Goal: Task Accomplishment & Management: Manage account settings

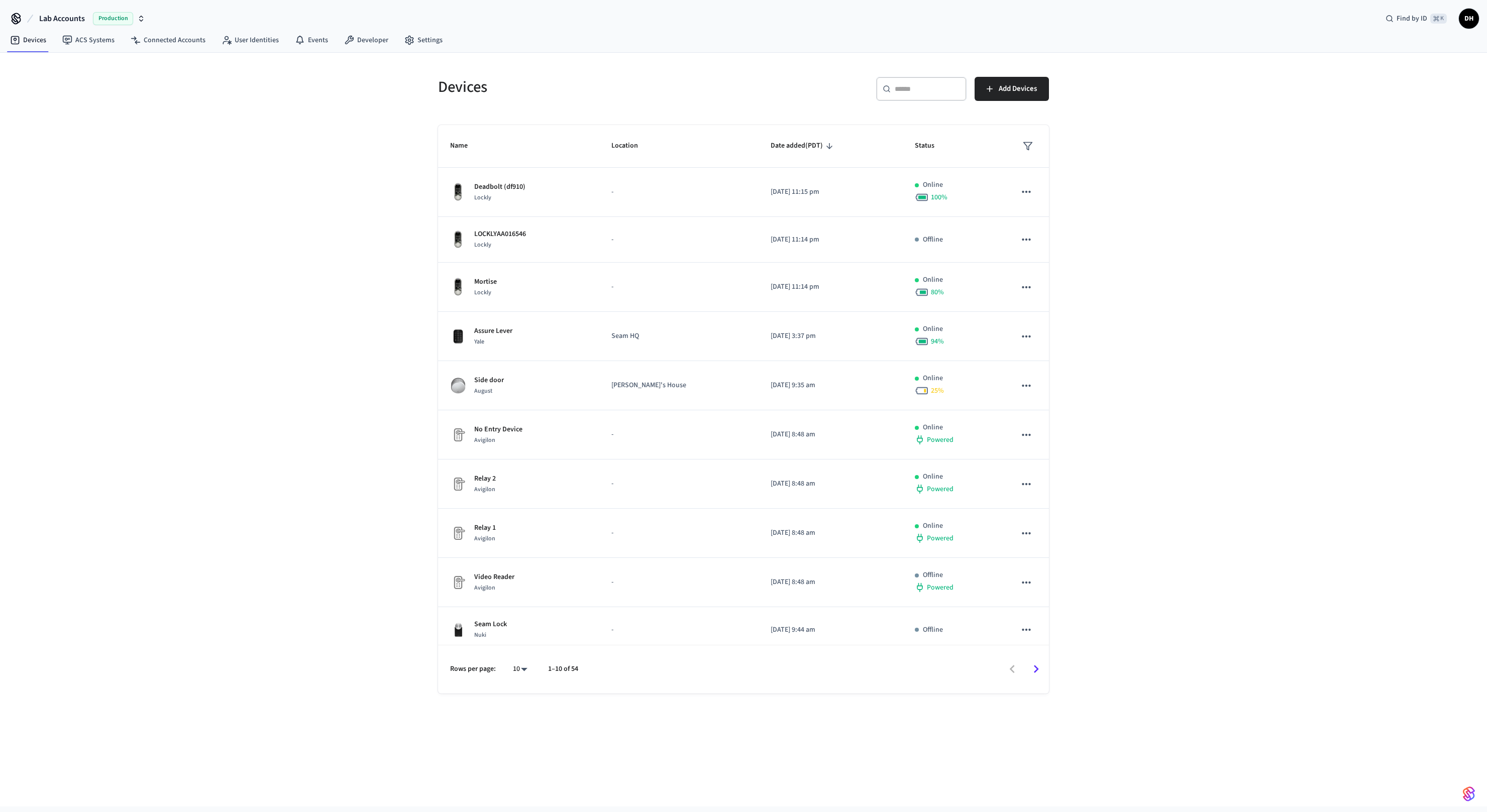
click at [85, 21] on button "Lab Accounts Production" at bounding box center [92, 18] width 112 height 21
type input "****"
click at [77, 65] on div "Cova Hotel Production" at bounding box center [81, 64] width 137 height 13
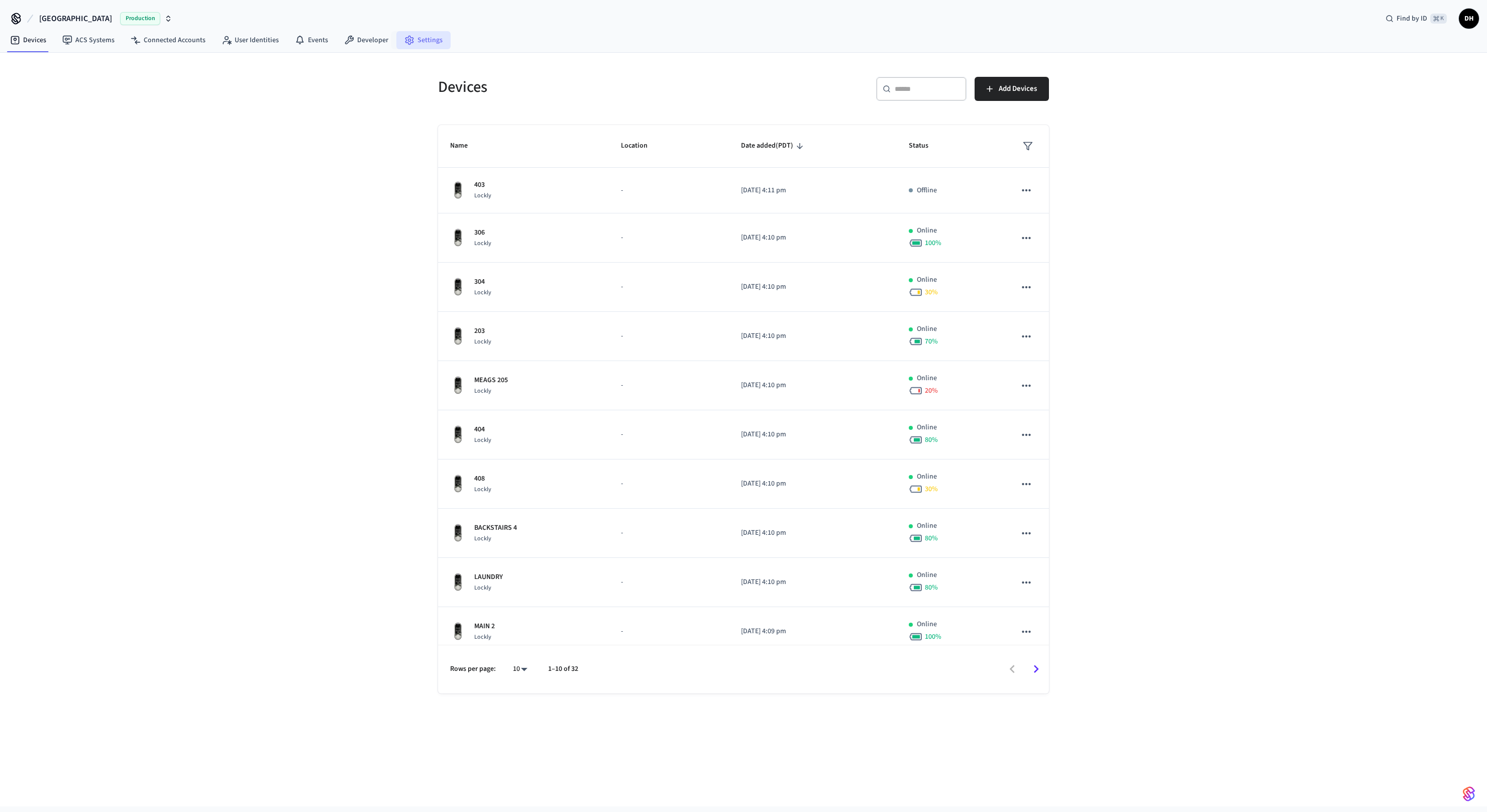
click at [443, 38] on link "Settings" at bounding box center [424, 40] width 54 height 18
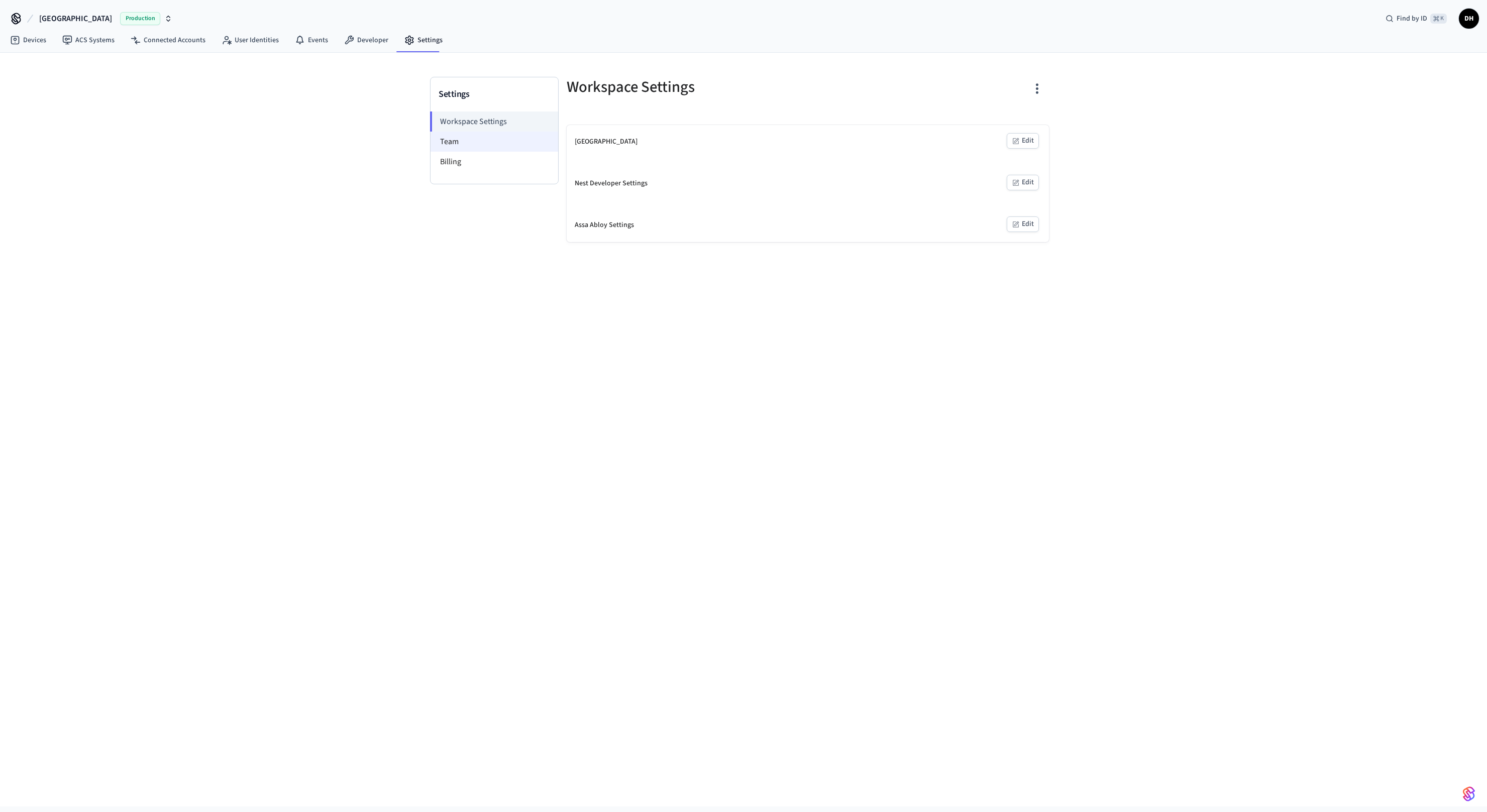
click at [442, 139] on li "Team" at bounding box center [494, 141] width 128 height 20
click at [1033, 182] on icon "sticky table" at bounding box center [1030, 184] width 13 height 13
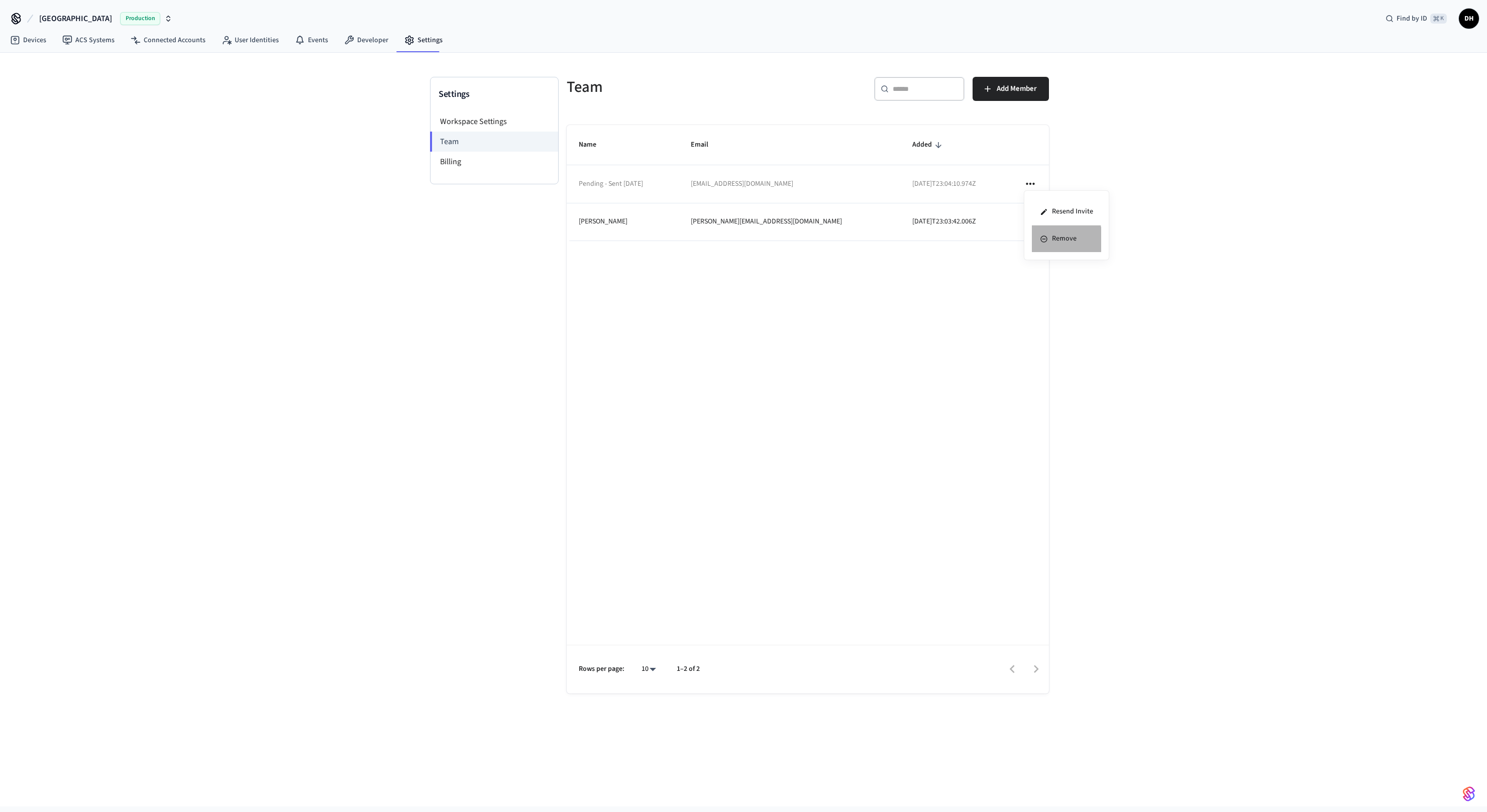
click at [1054, 239] on li "Remove" at bounding box center [1067, 239] width 69 height 27
click at [1028, 87] on span "Add Member" at bounding box center [1017, 89] width 40 height 13
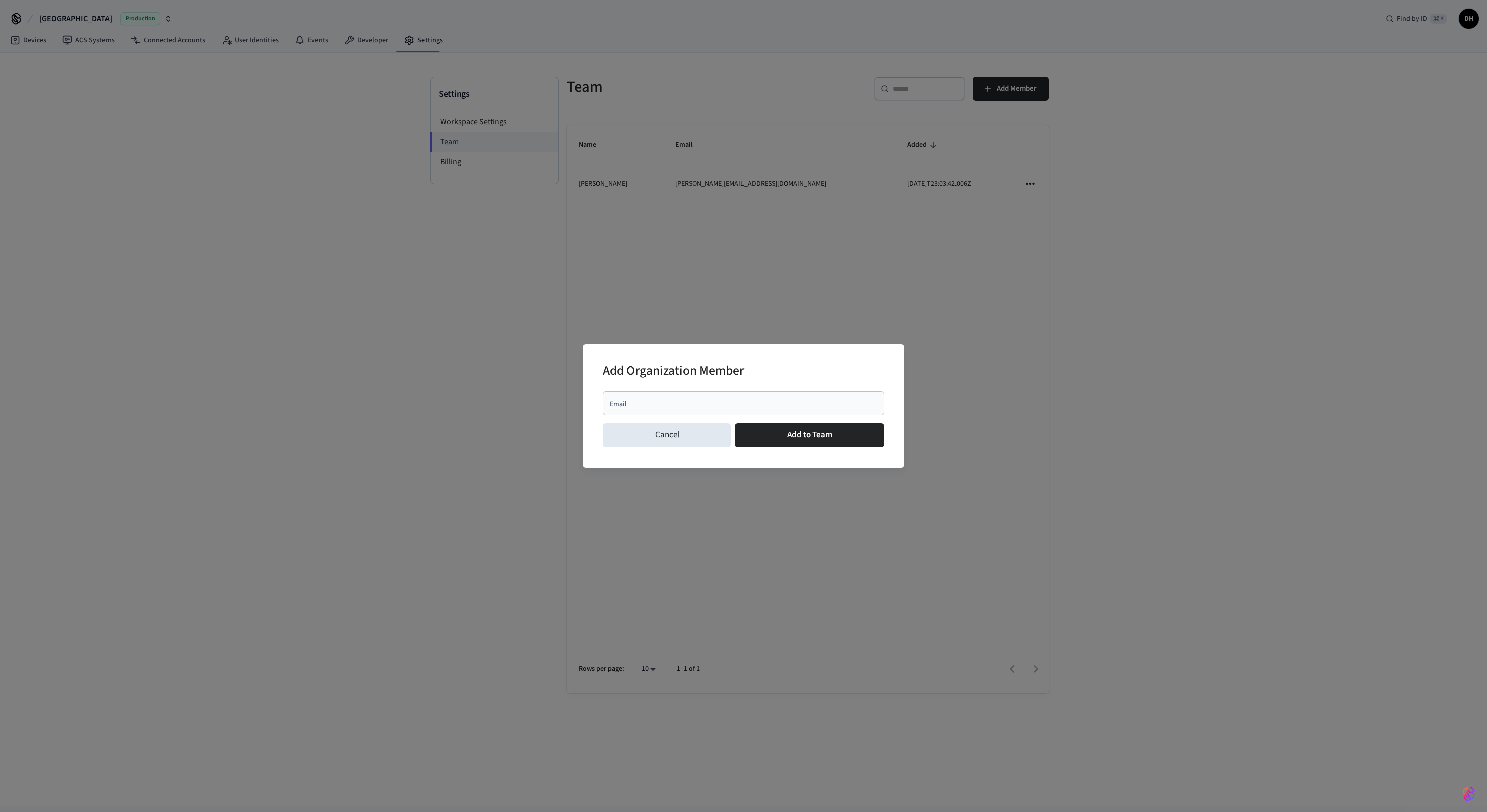
click at [645, 409] on div "Email" at bounding box center [743, 403] width 281 height 24
type input "**********"
click at [791, 430] on button "Add to Team" at bounding box center [809, 436] width 149 height 24
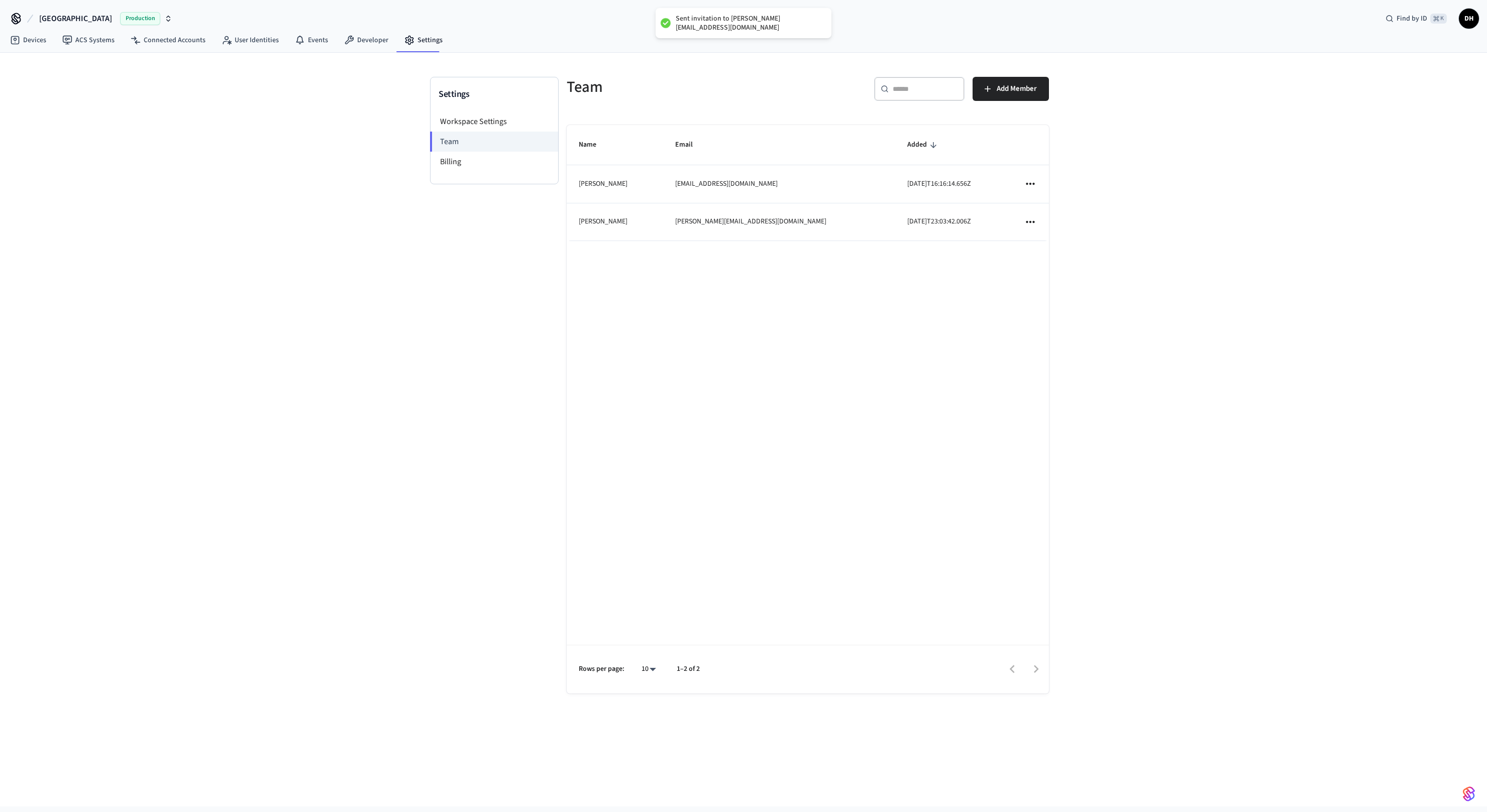
click at [869, 385] on div "Name Email Added [PERSON_NAME] [PERSON_NAME][EMAIL_ADDRESS][DOMAIN_NAME] [DATE]…" at bounding box center [808, 409] width 482 height 568
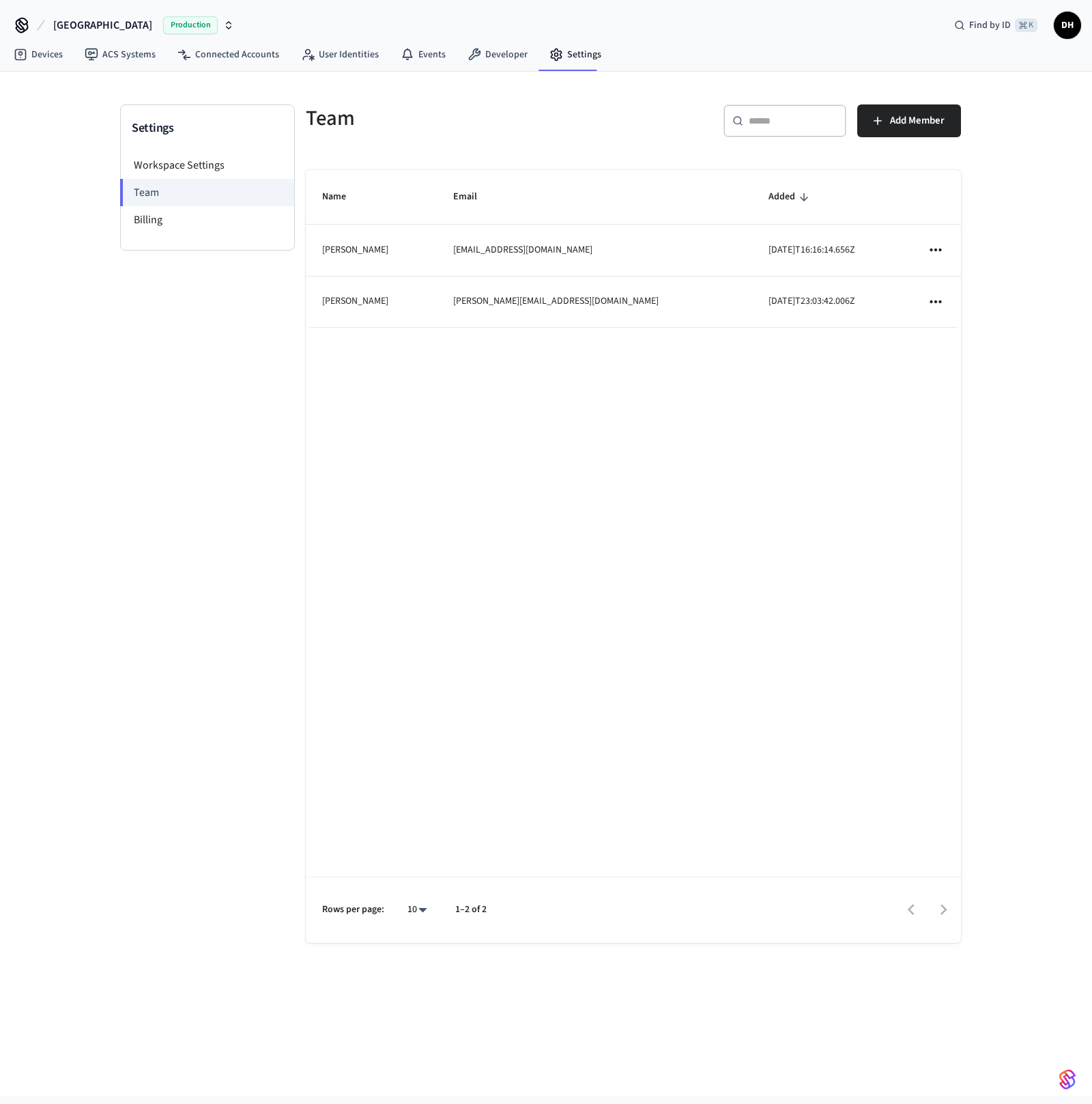
click at [715, 552] on div "Name Email Added [PERSON_NAME] [PERSON_NAME][EMAIL_ADDRESS][DOMAIN_NAME] [DATE]…" at bounding box center [633, 556] width 655 height 773
